Goal: Register for event/course

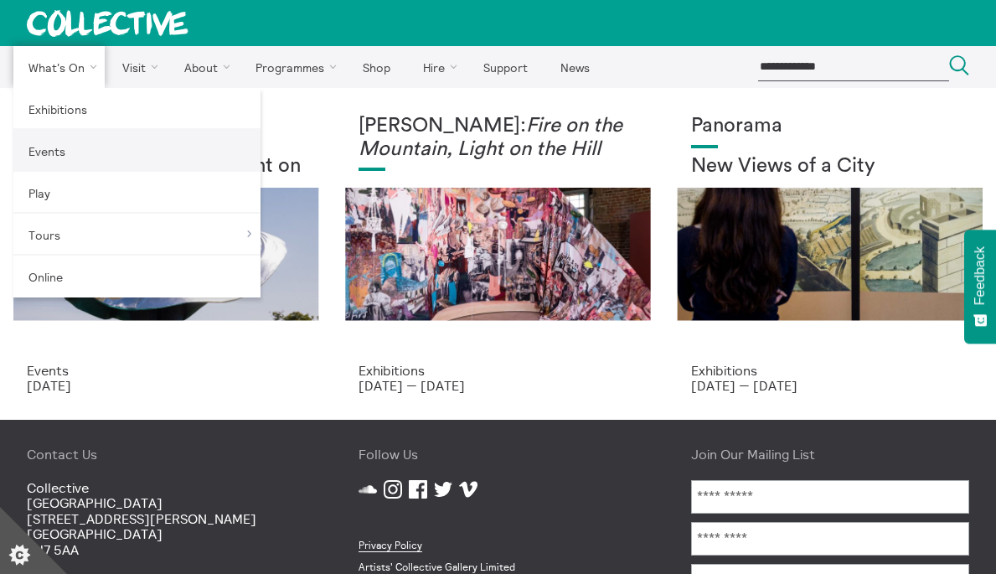
click at [93, 159] on link "Events" at bounding box center [136, 151] width 247 height 42
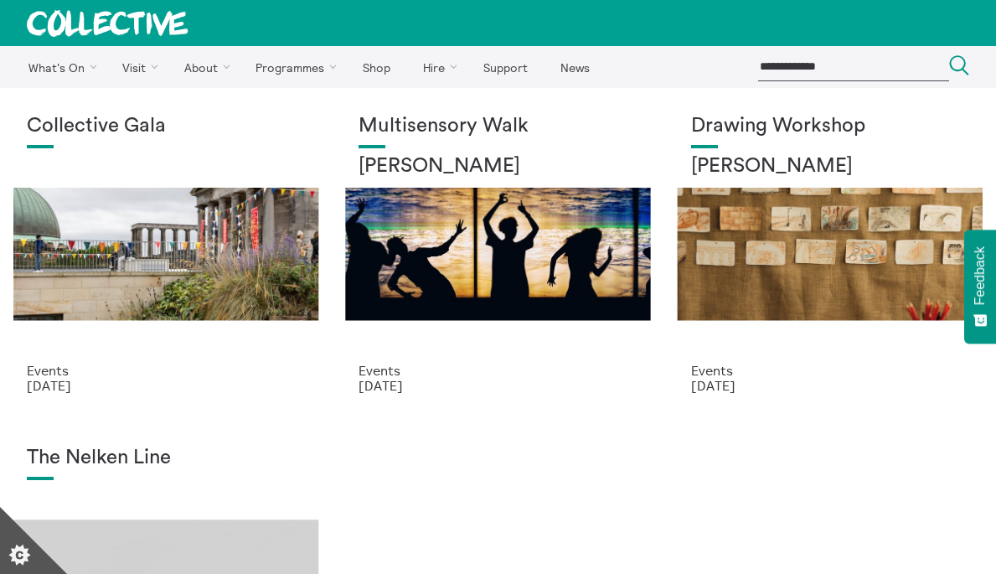
click at [246, 271] on div "Collective Gala" at bounding box center [166, 239] width 278 height 248
